Goal: Transaction & Acquisition: Obtain resource

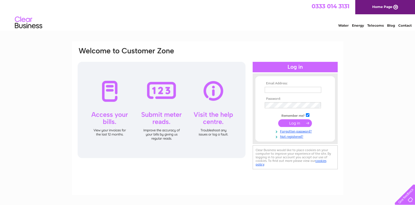
type input "letterfarm@btconnect.com"
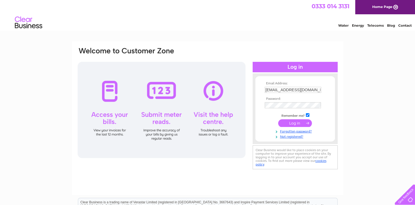
click at [295, 124] on input "submit" at bounding box center [295, 123] width 34 height 8
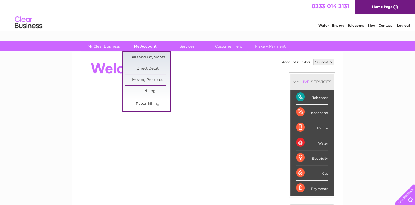
click at [144, 46] on link "My Account" at bounding box center [145, 46] width 45 height 10
click at [149, 59] on link "Bills and Payments" at bounding box center [147, 57] width 45 height 11
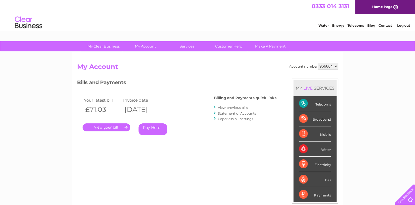
click at [111, 126] on link "." at bounding box center [107, 127] width 48 height 8
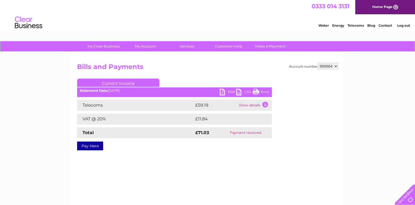
click at [222, 92] on link "PDF" at bounding box center [228, 93] width 16 height 8
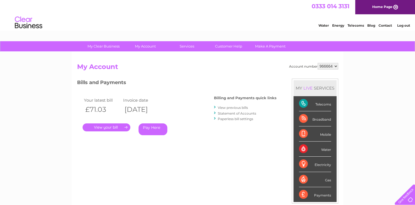
click at [223, 108] on link "View previous bills" at bounding box center [233, 107] width 30 height 4
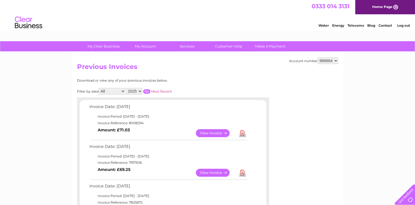
click at [244, 172] on link "Download" at bounding box center [242, 173] width 7 height 8
